Goal: Task Accomplishment & Management: Use online tool/utility

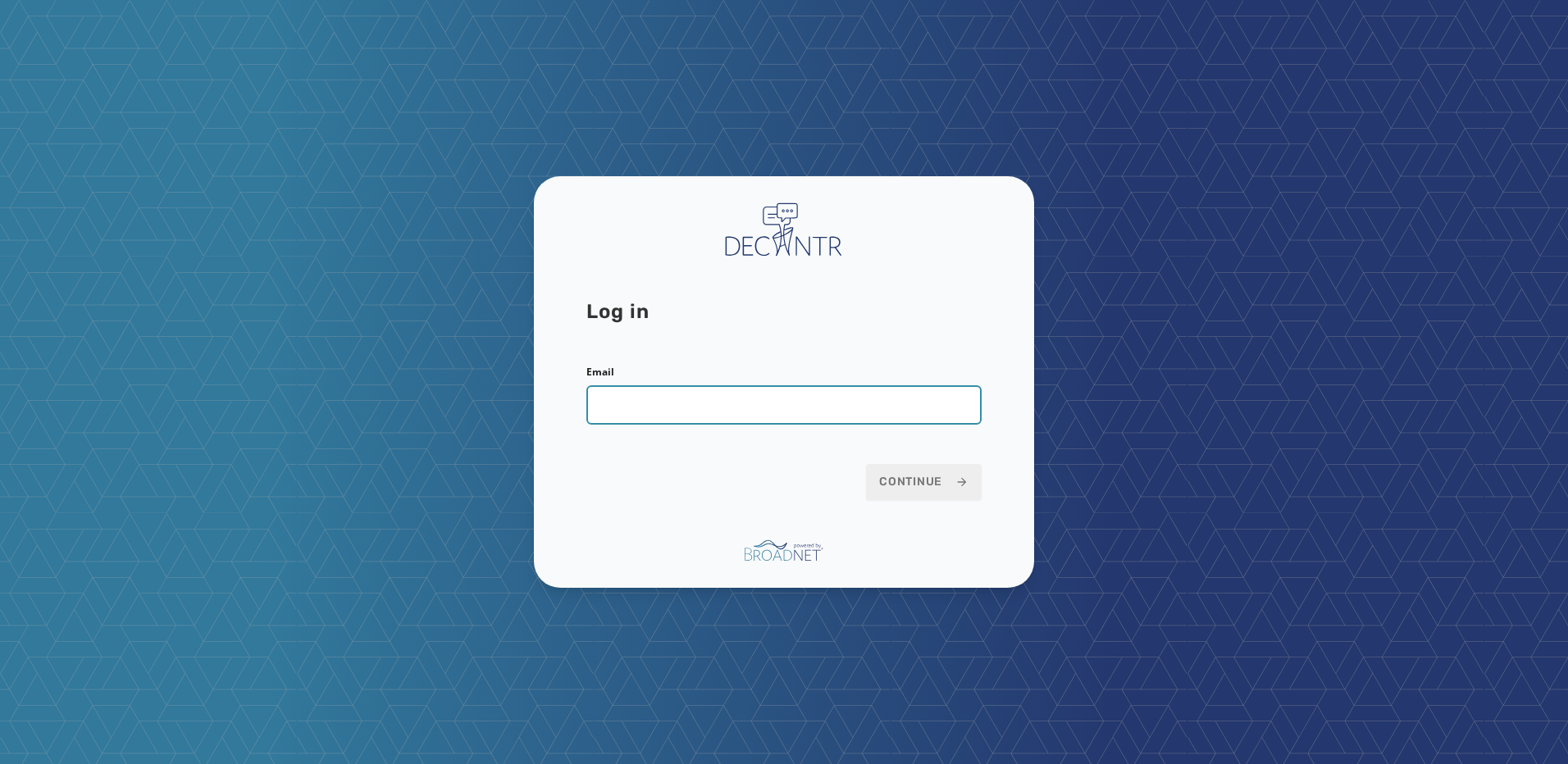
click at [708, 411] on input "Email" at bounding box center [784, 405] width 396 height 39
type input "**********"
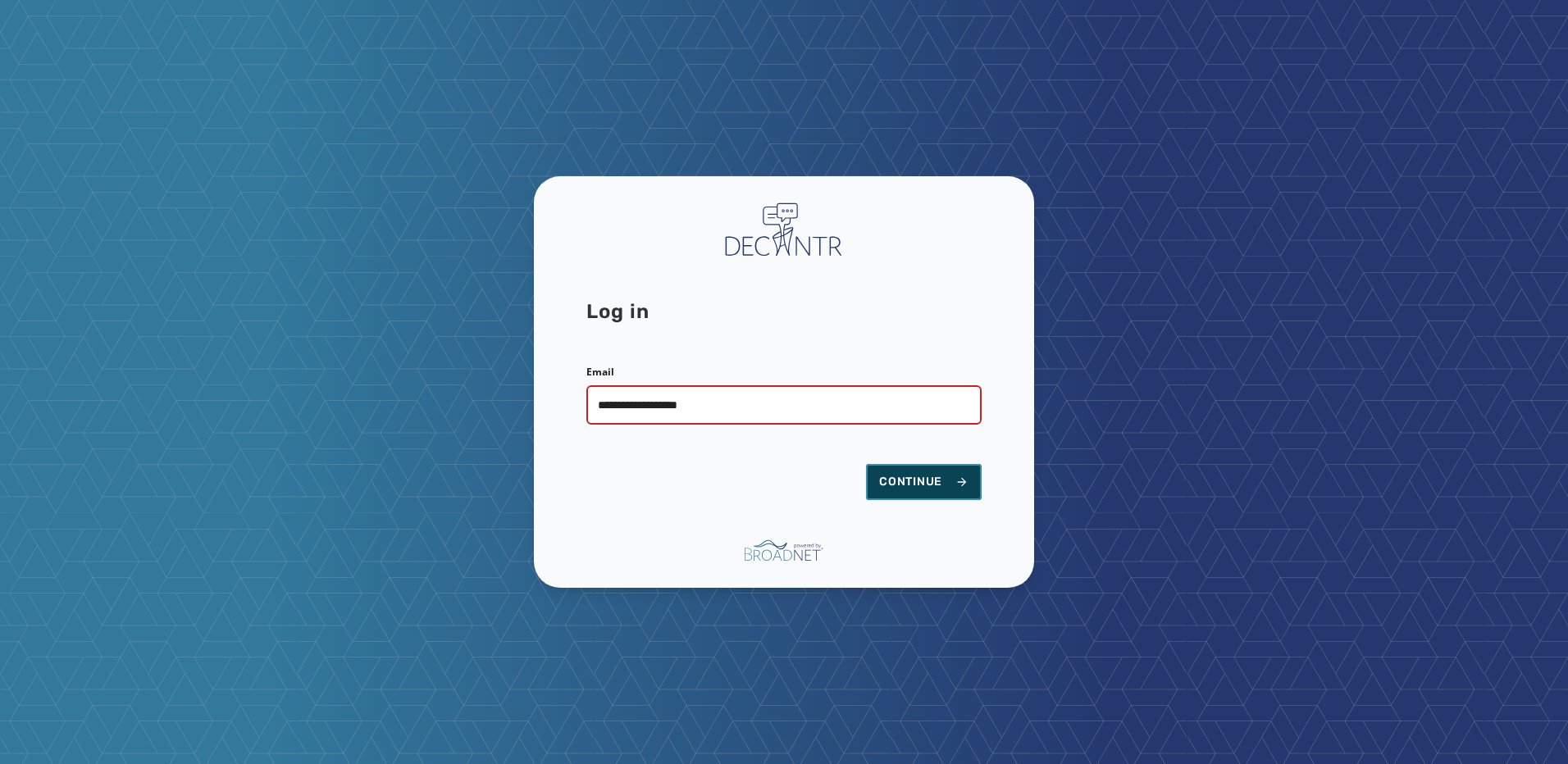
click at [878, 473] on button "Continue" at bounding box center [923, 482] width 115 height 36
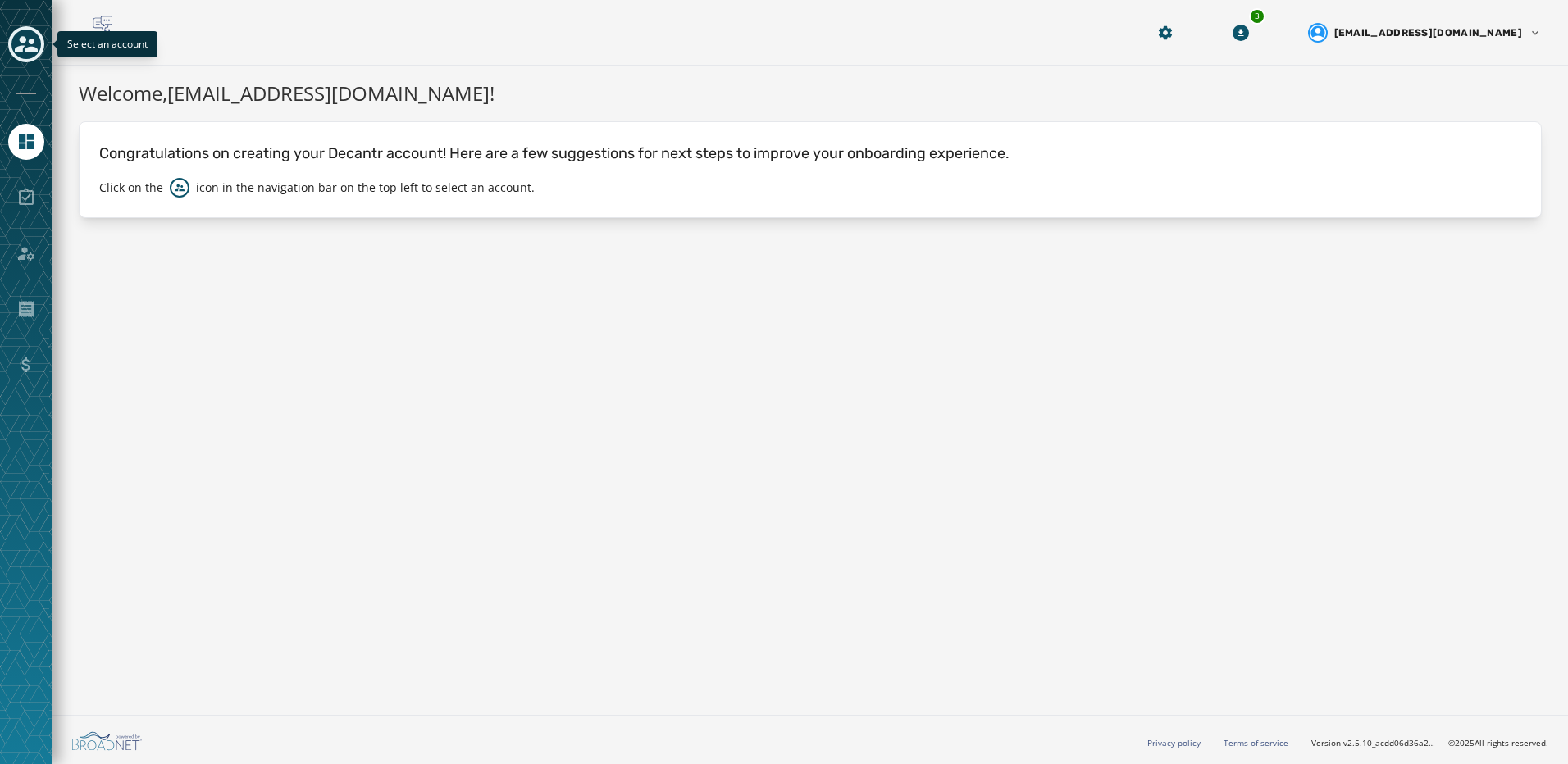
click at [15, 42] on icon "Toggle account select drawer" at bounding box center [26, 45] width 23 height 23
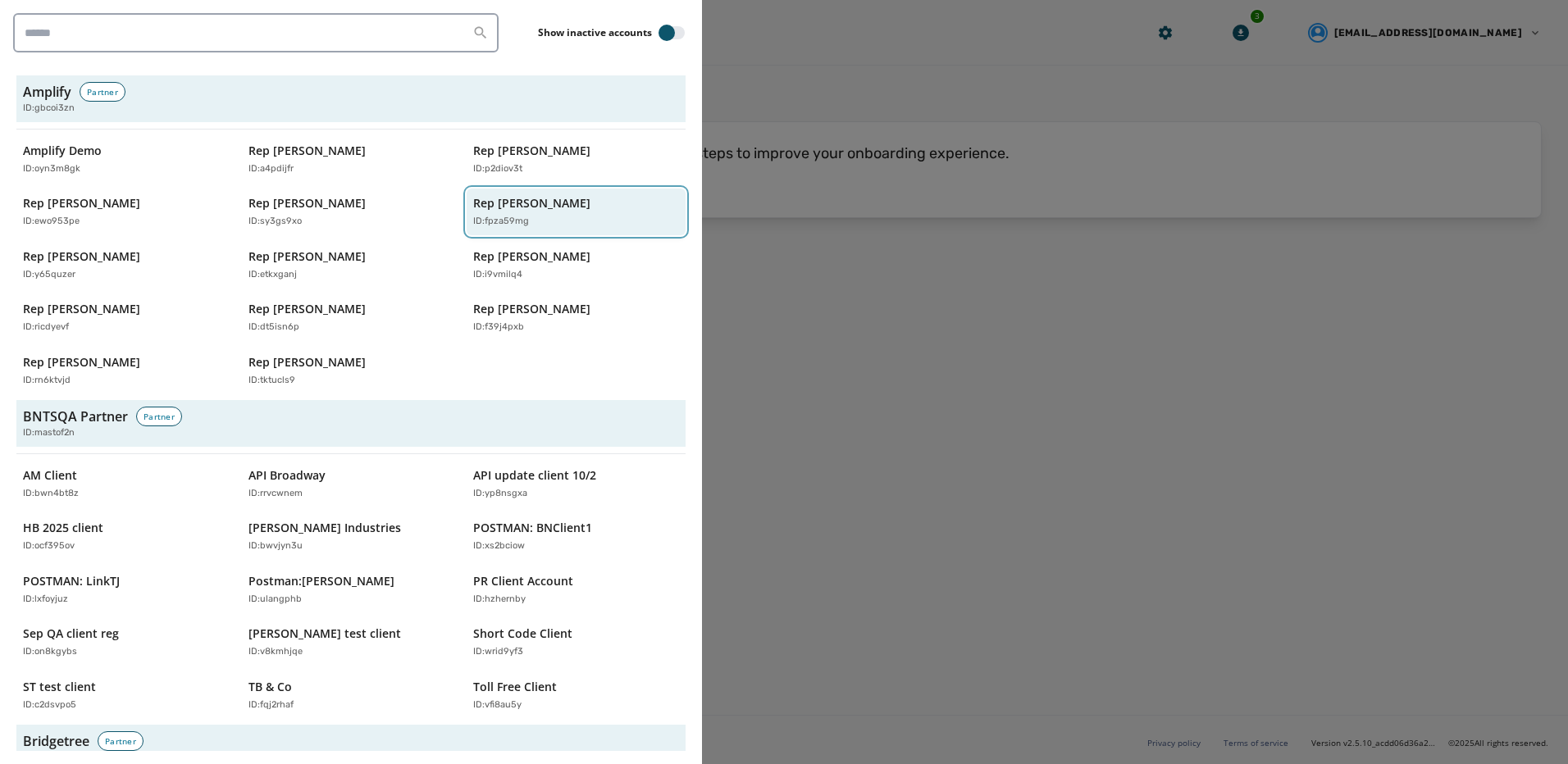
click at [532, 215] on div "ID: fpza59mg" at bounding box center [568, 222] width 190 height 14
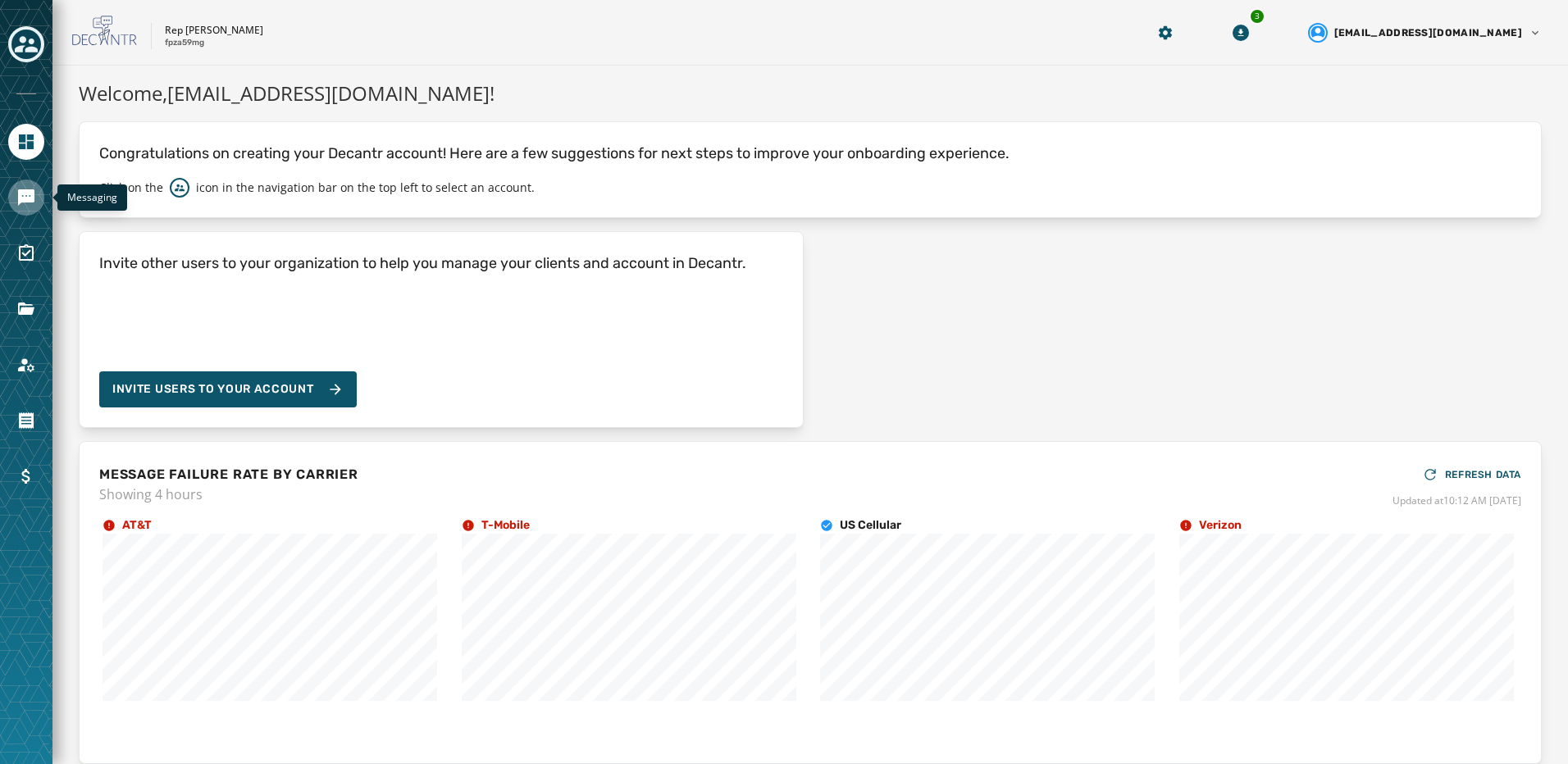
click at [21, 192] on icon "Navigate to Messaging" at bounding box center [25, 197] width 17 height 17
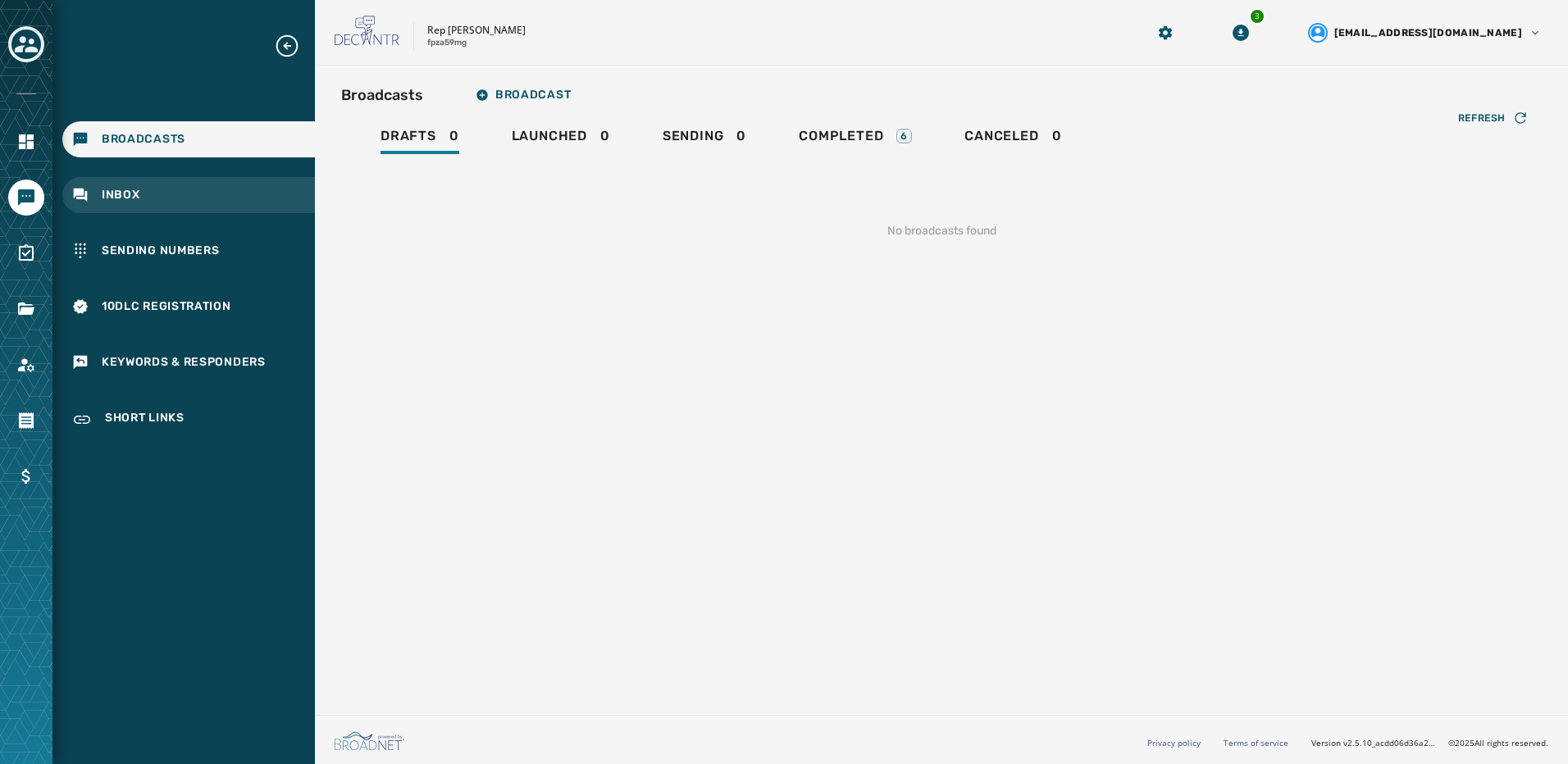
click at [172, 209] on div "Inbox" at bounding box center [189, 194] width 253 height 36
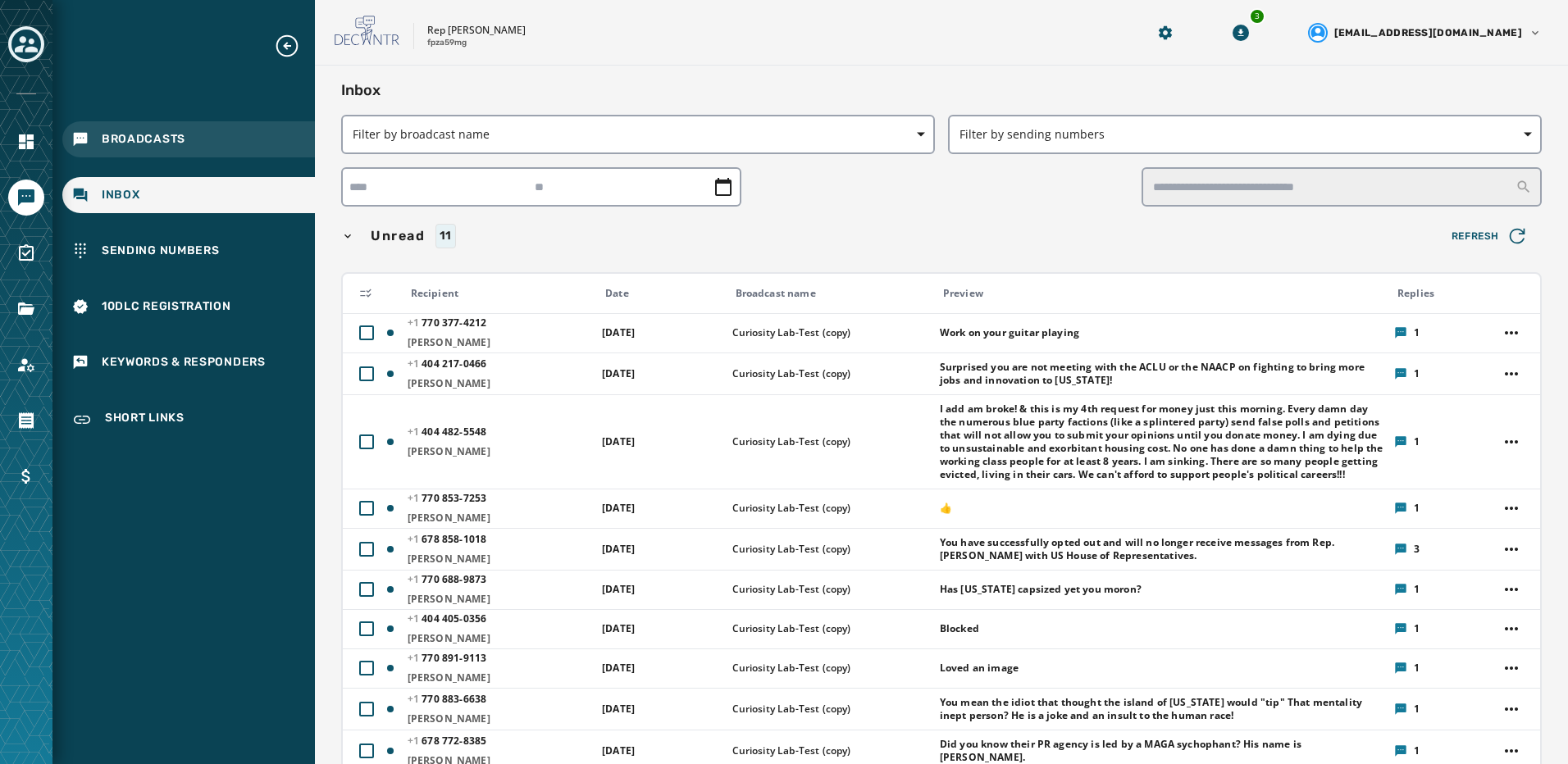
click at [137, 142] on span "Broadcasts" at bounding box center [144, 139] width 84 height 17
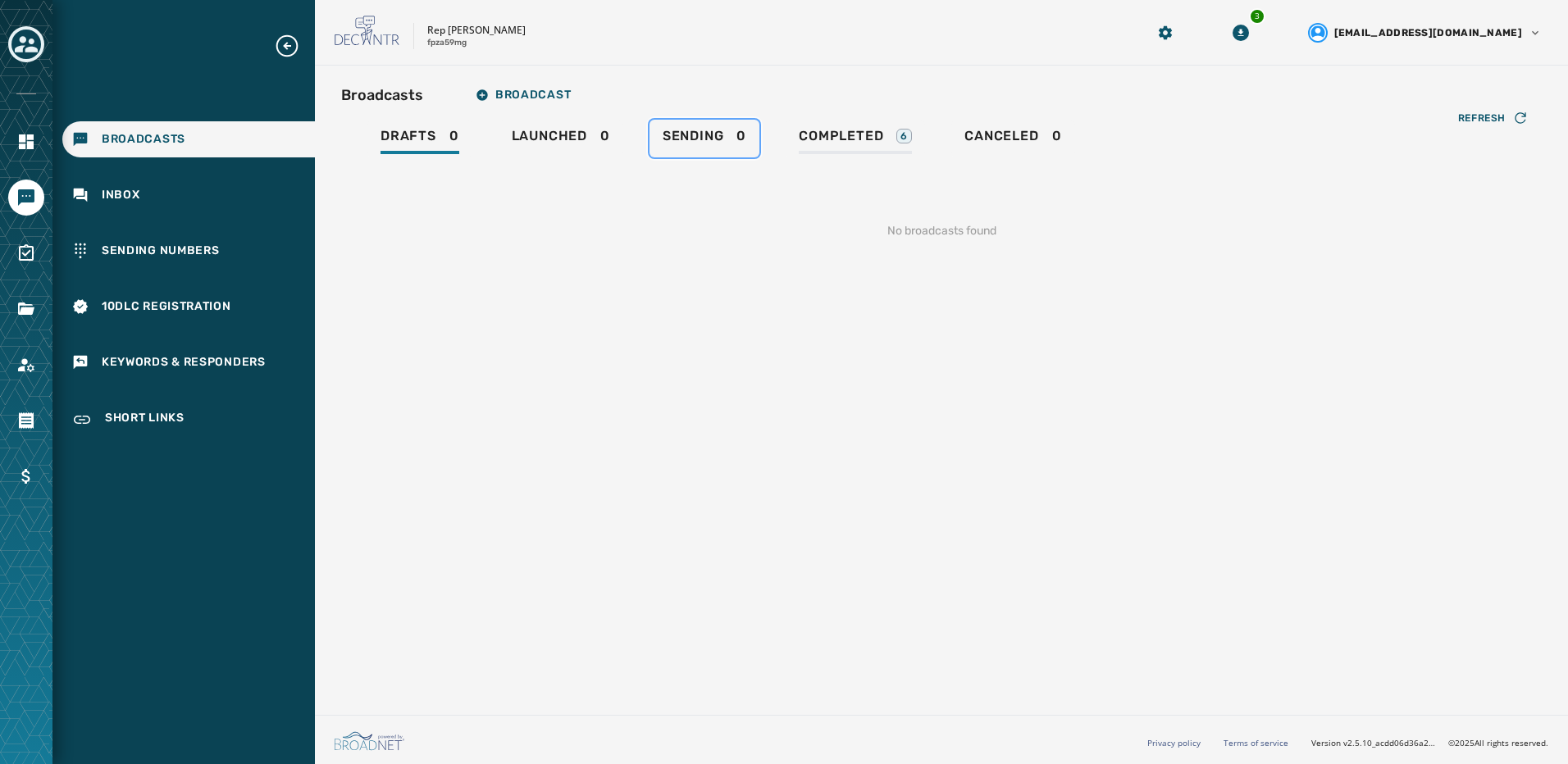
drag, startPoint x: 717, startPoint y: 135, endPoint x: 794, endPoint y: 142, distance: 77.3
click at [718, 135] on span "Sending" at bounding box center [693, 136] width 62 height 17
click at [832, 139] on span "Completed" at bounding box center [841, 136] width 84 height 17
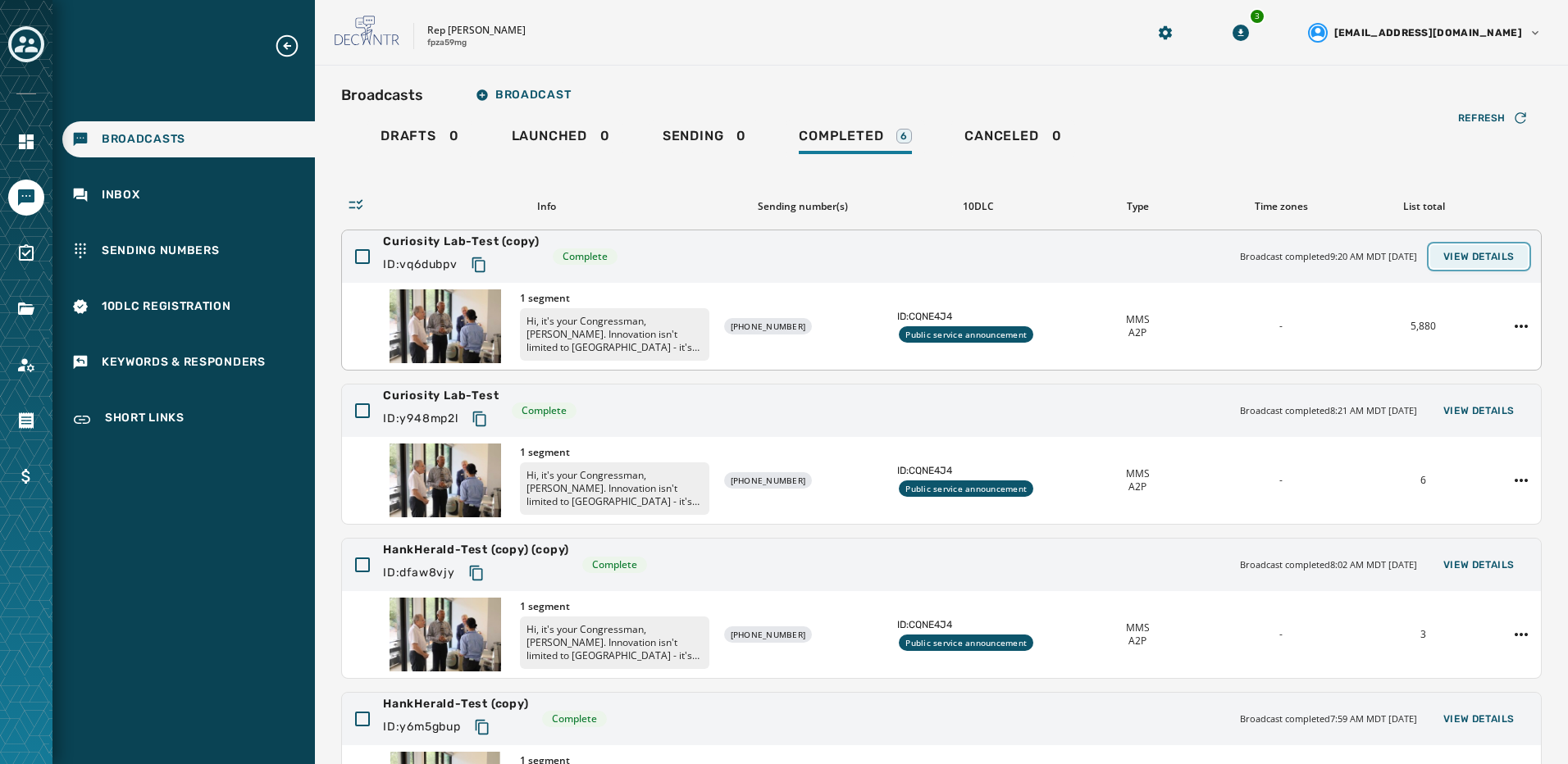
click at [1504, 247] on button "View Details" at bounding box center [1479, 257] width 98 height 23
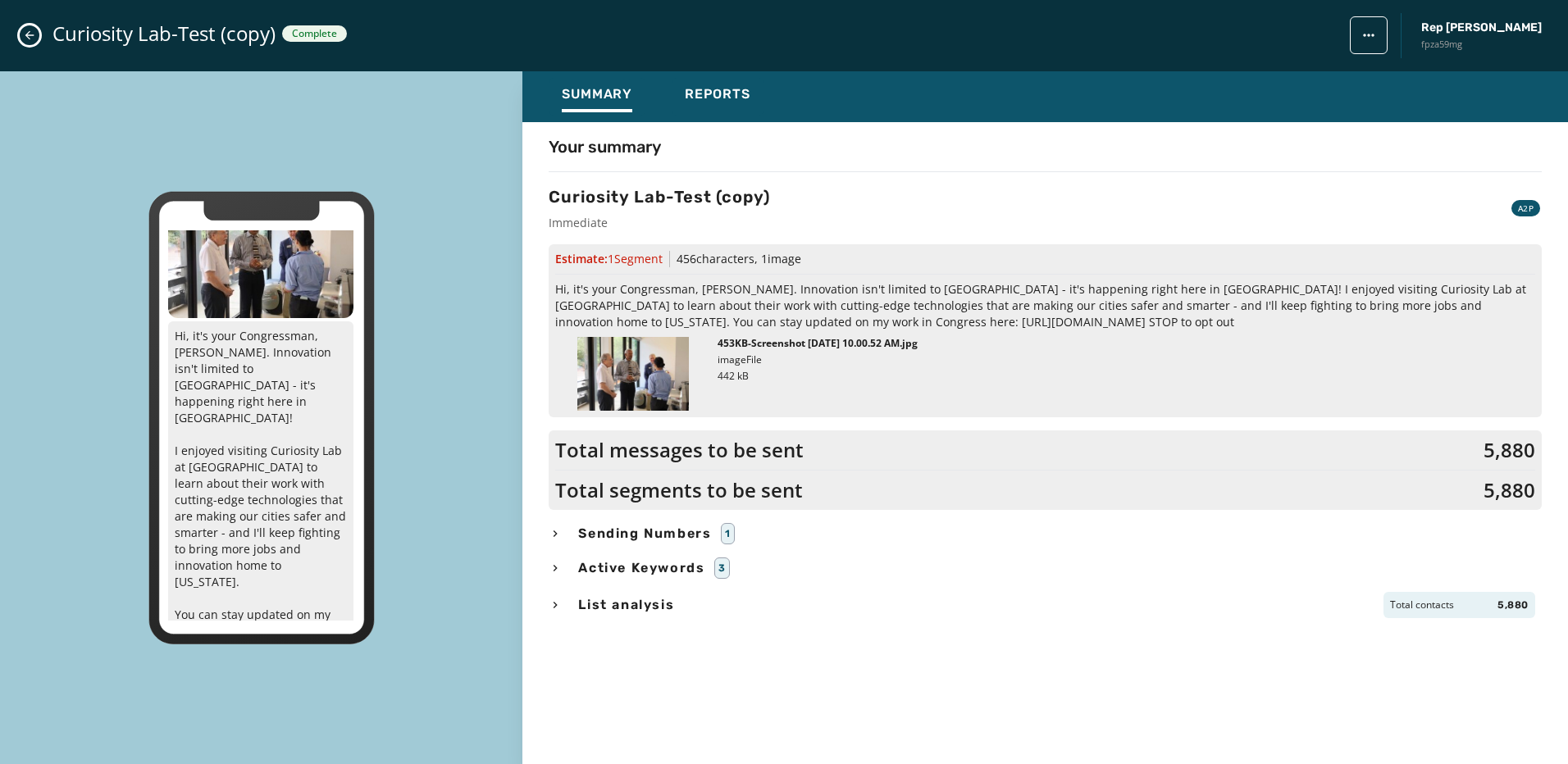
scroll to position [72, 0]
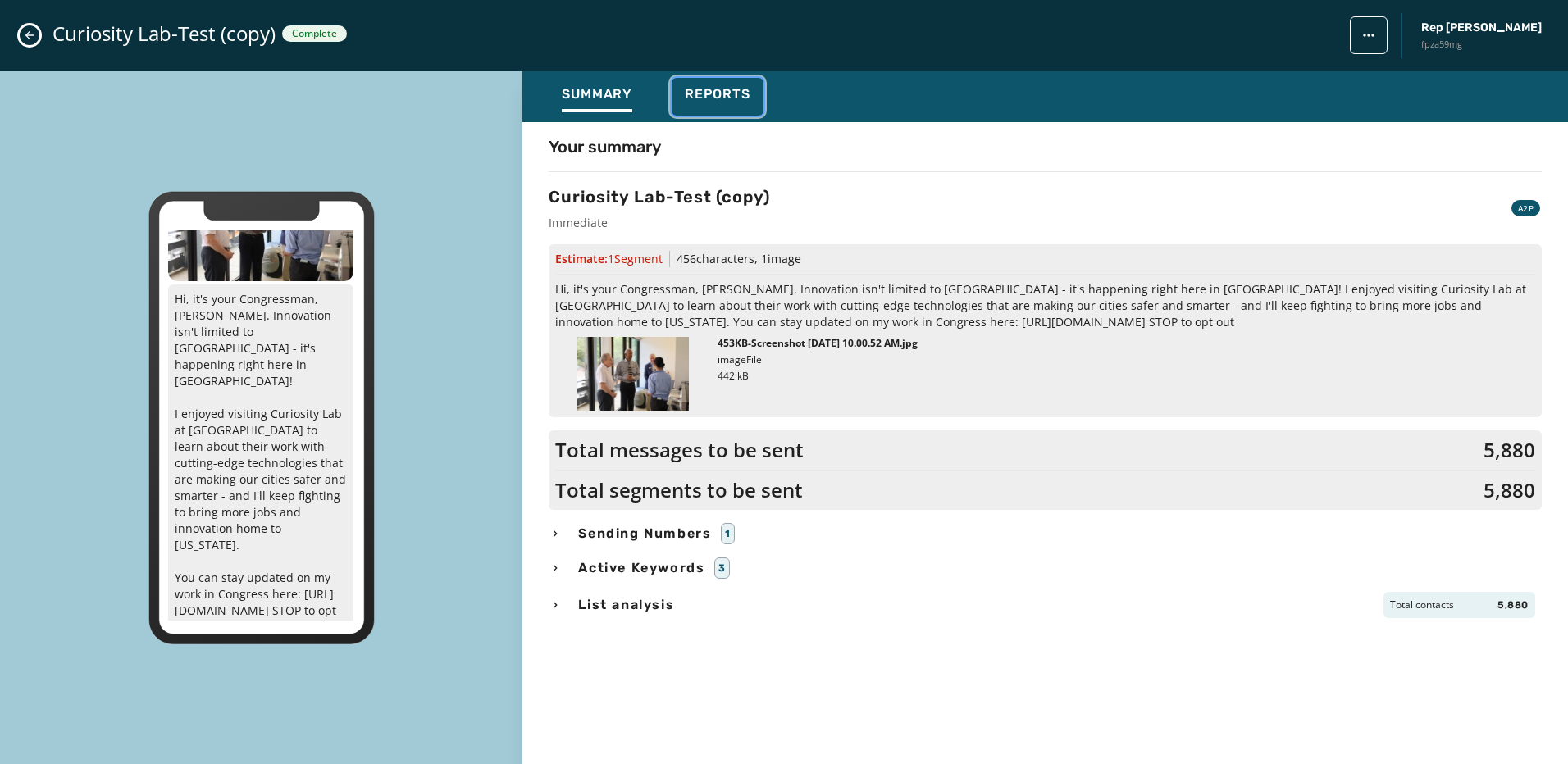
click at [719, 105] on div "Reports" at bounding box center [717, 99] width 65 height 26
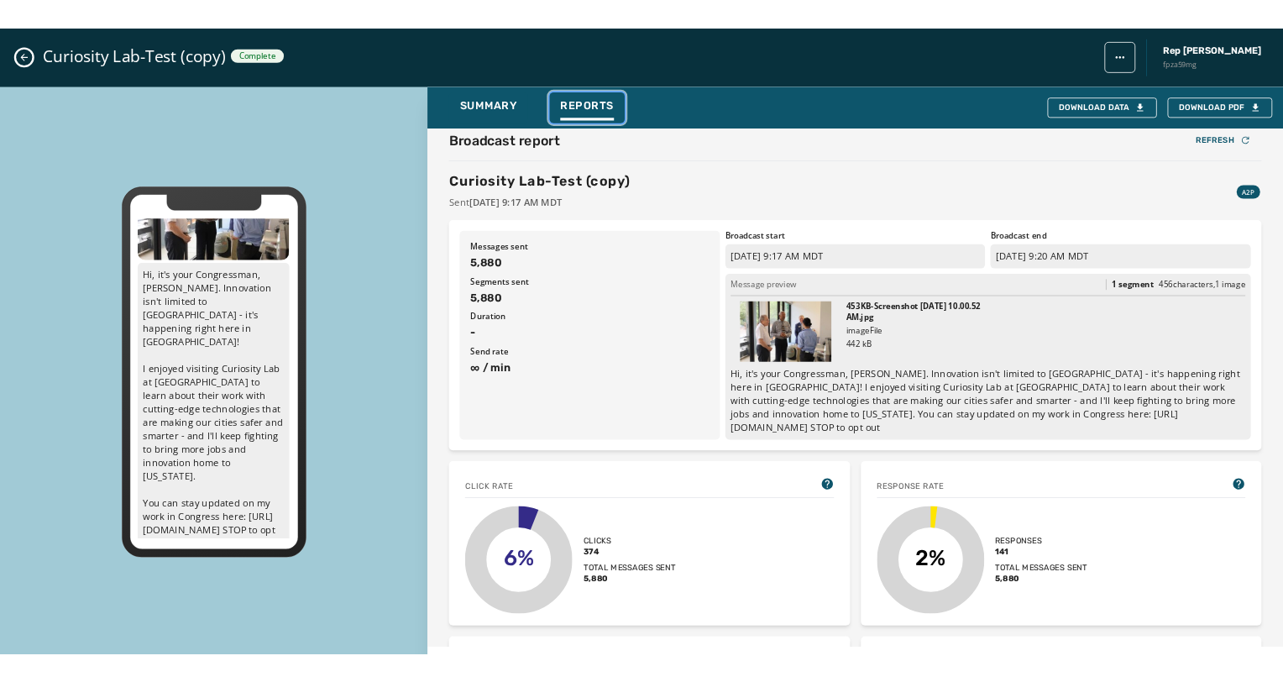
scroll to position [0, 0]
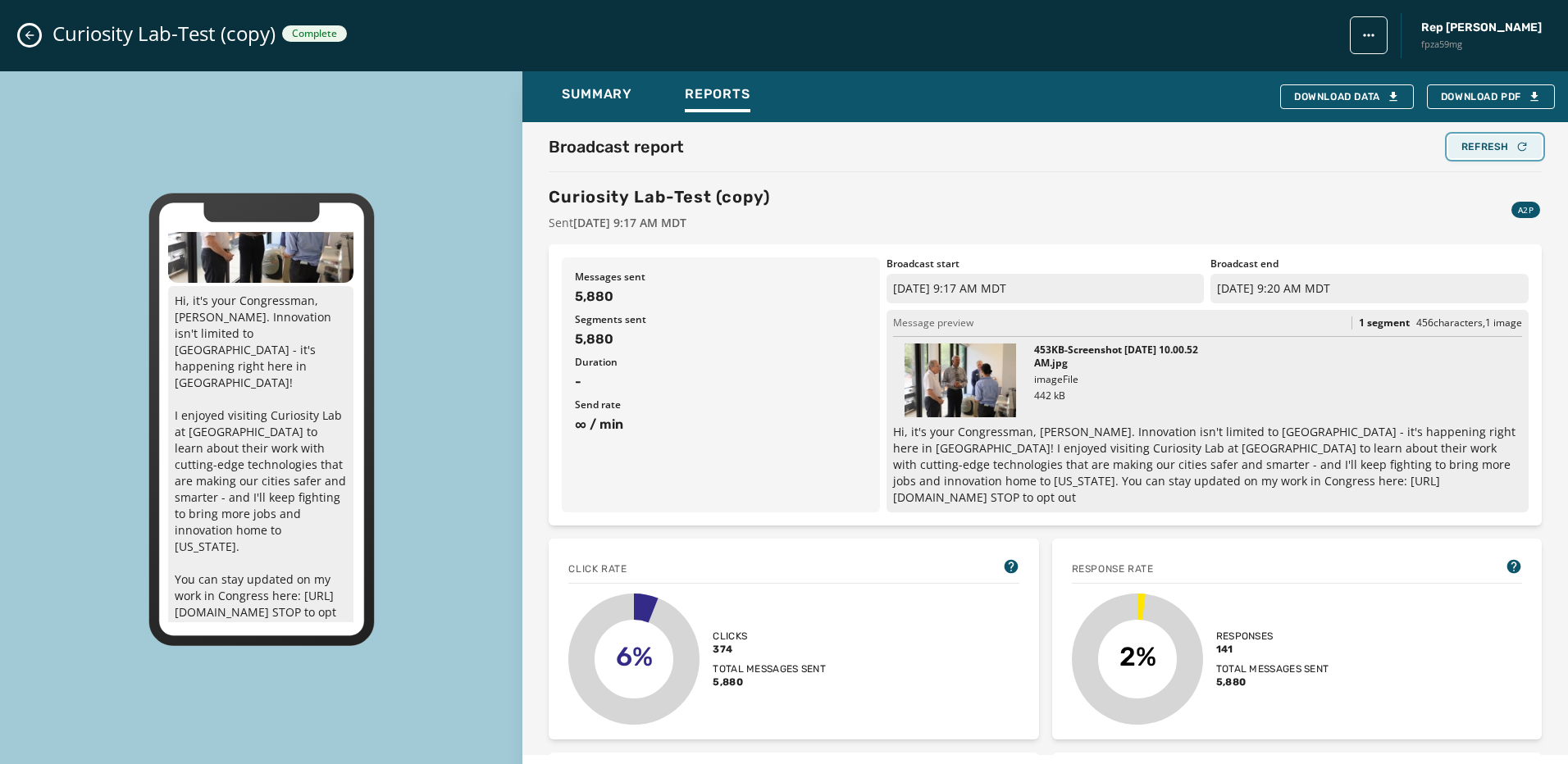
click at [1478, 141] on div "Refresh" at bounding box center [1495, 147] width 67 height 13
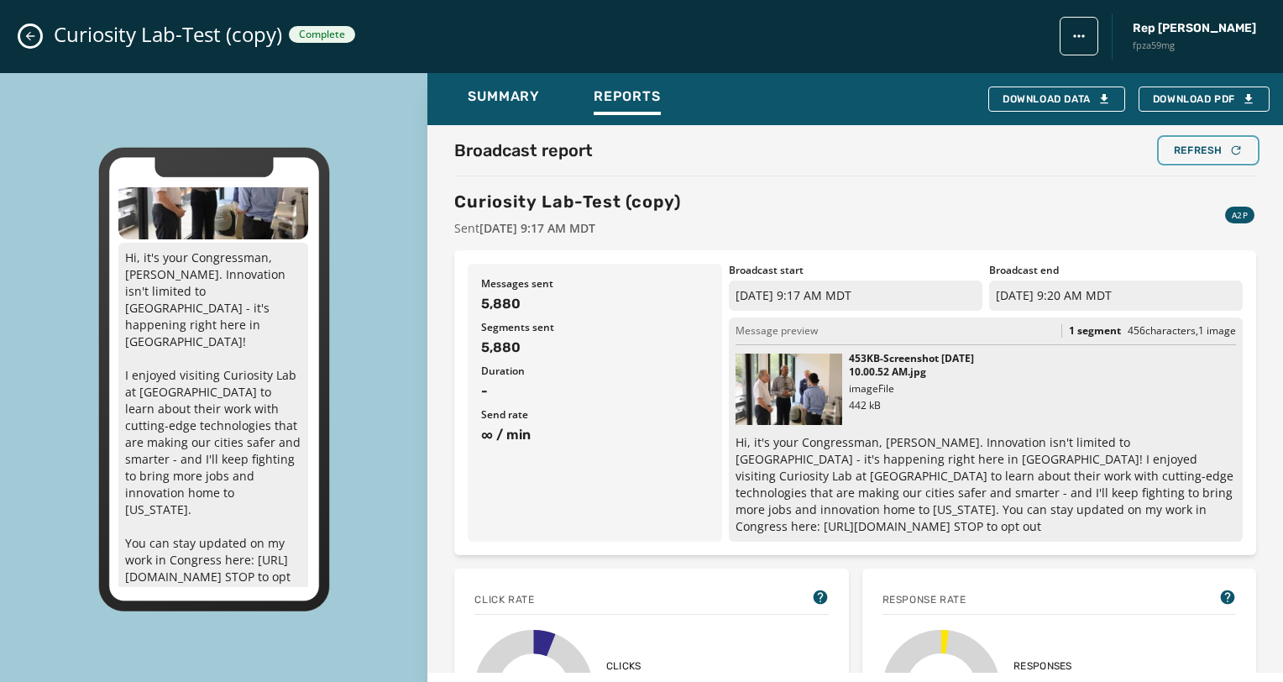
scroll to position [74, 0]
click at [1215, 141] on button "Refresh" at bounding box center [1208, 151] width 96 height 24
click at [514, 101] on span "Summary" at bounding box center [504, 96] width 72 height 17
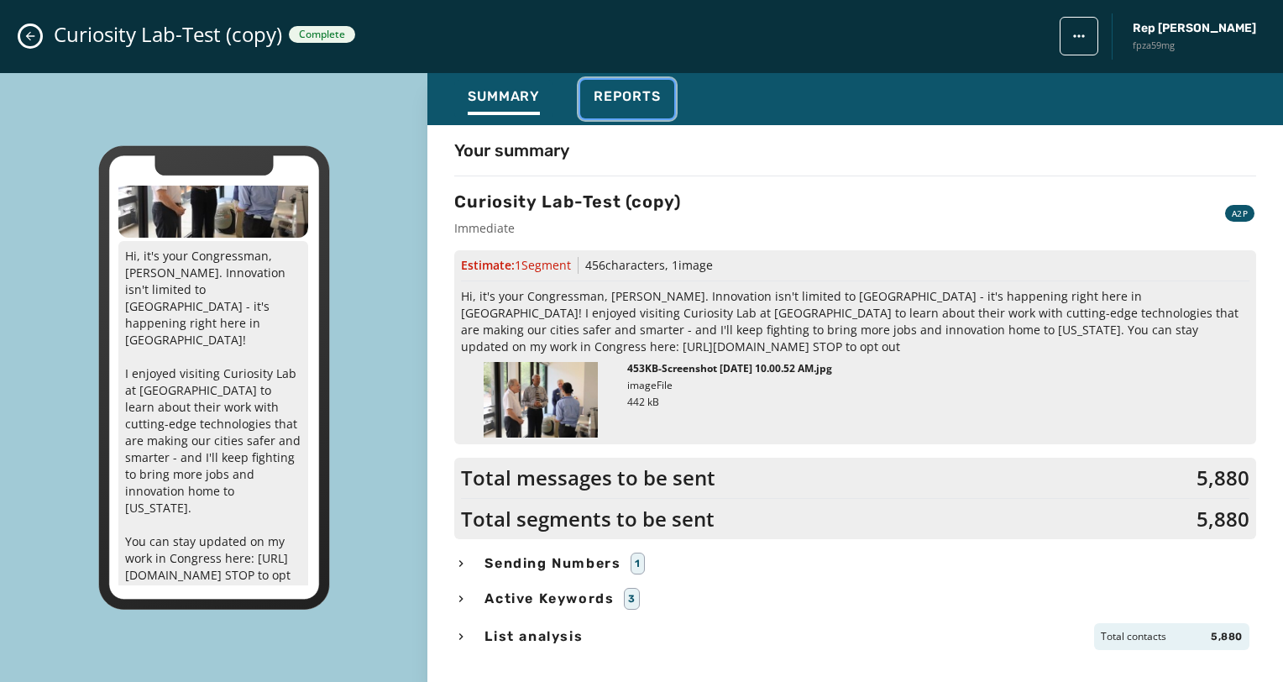
click at [633, 101] on span "Reports" at bounding box center [626, 96] width 67 height 17
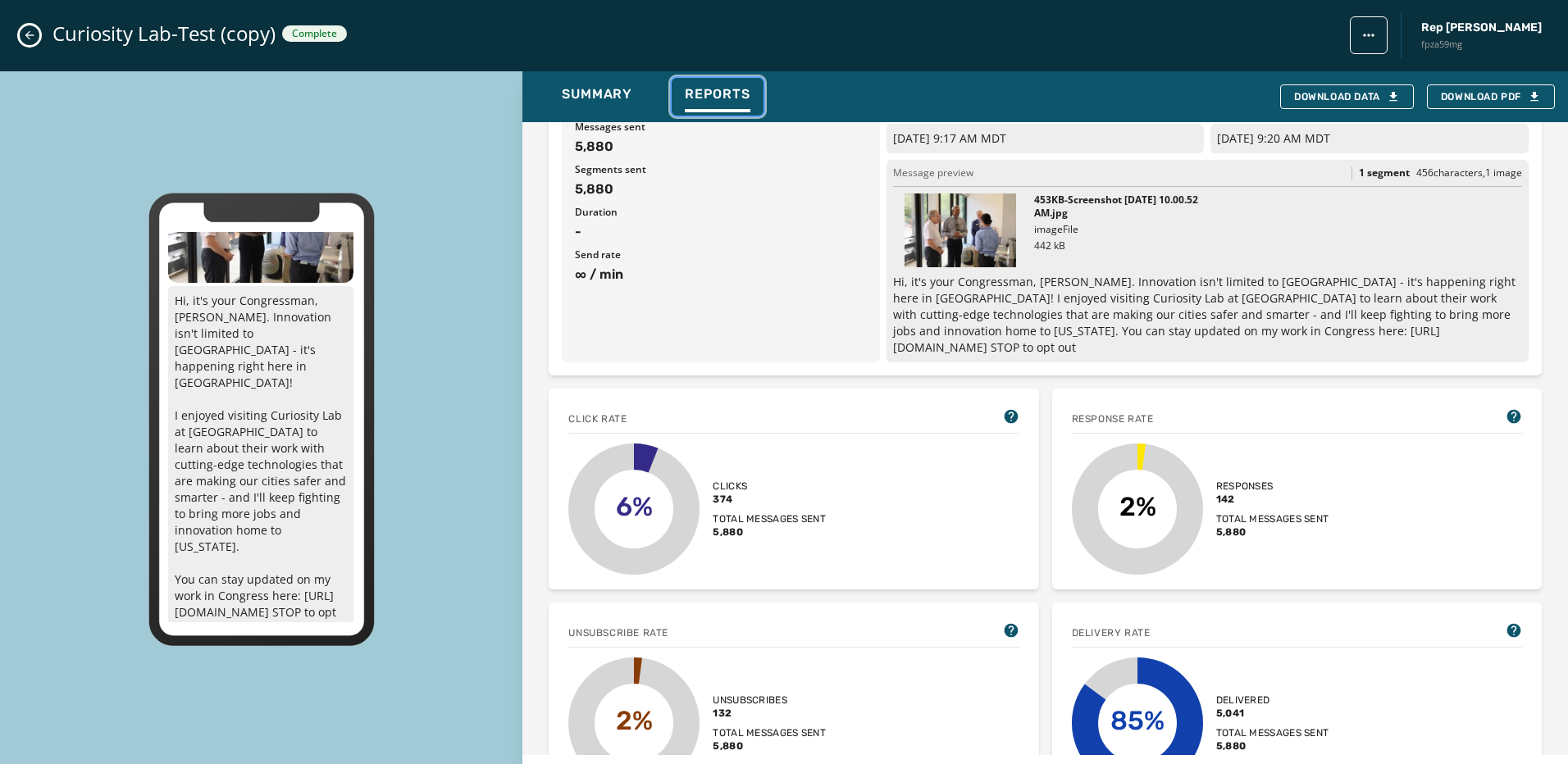
scroll to position [139, 0]
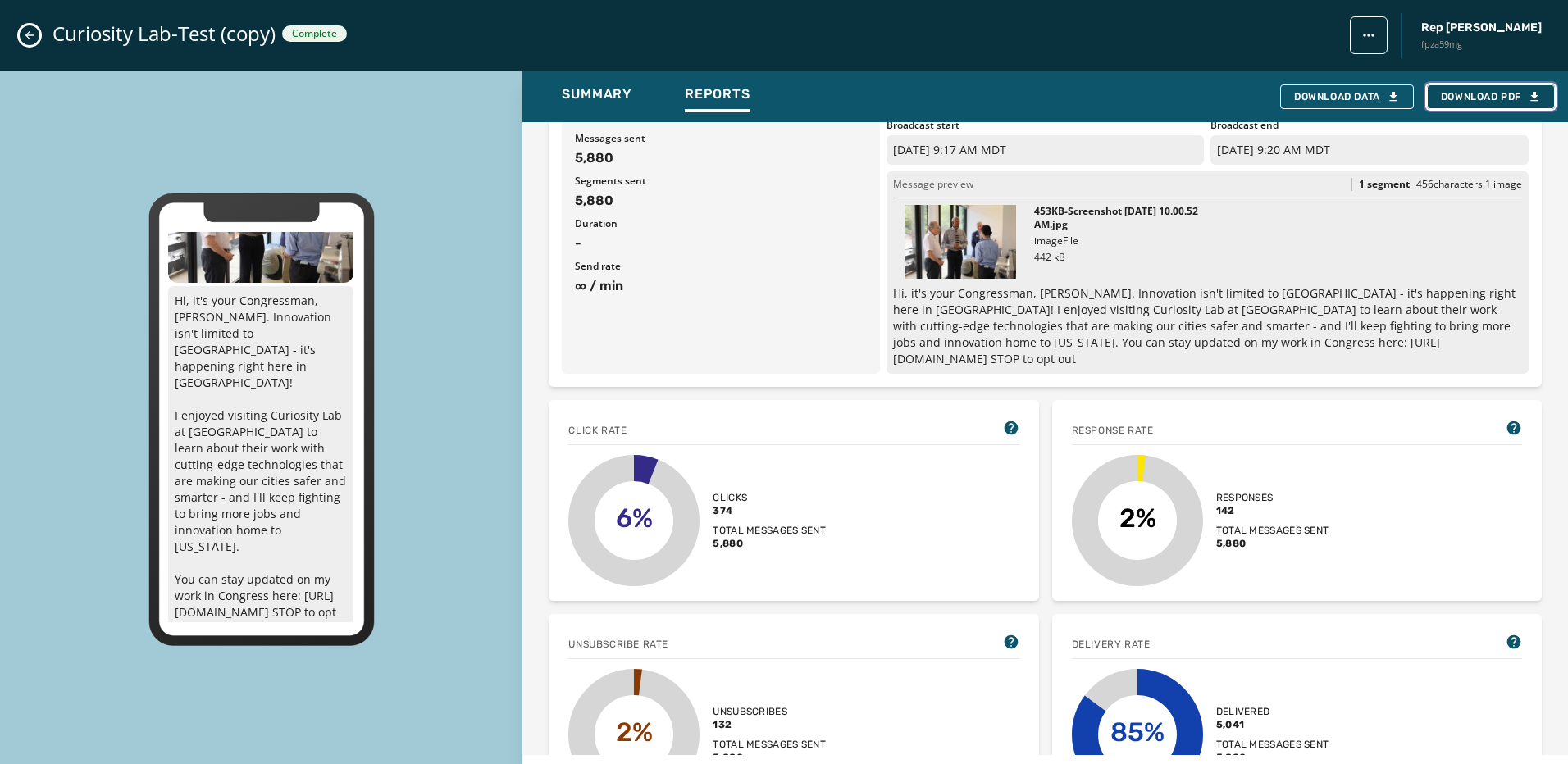
click at [1500, 100] on span "Download PDF" at bounding box center [1491, 96] width 100 height 13
